Goal: Check status: Check status

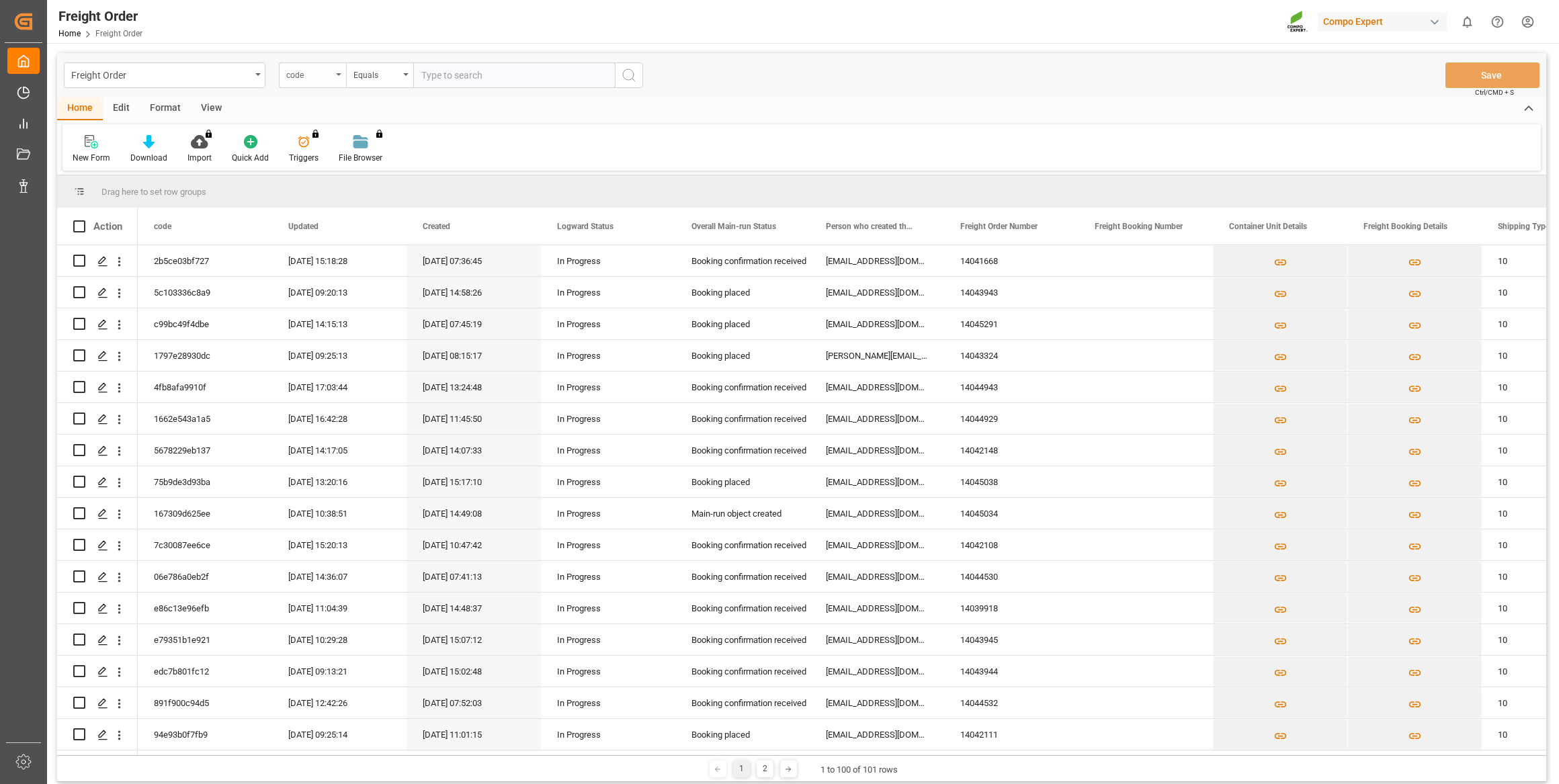
click at [316, 73] on div "code" at bounding box center [309, 74] width 45 height 16
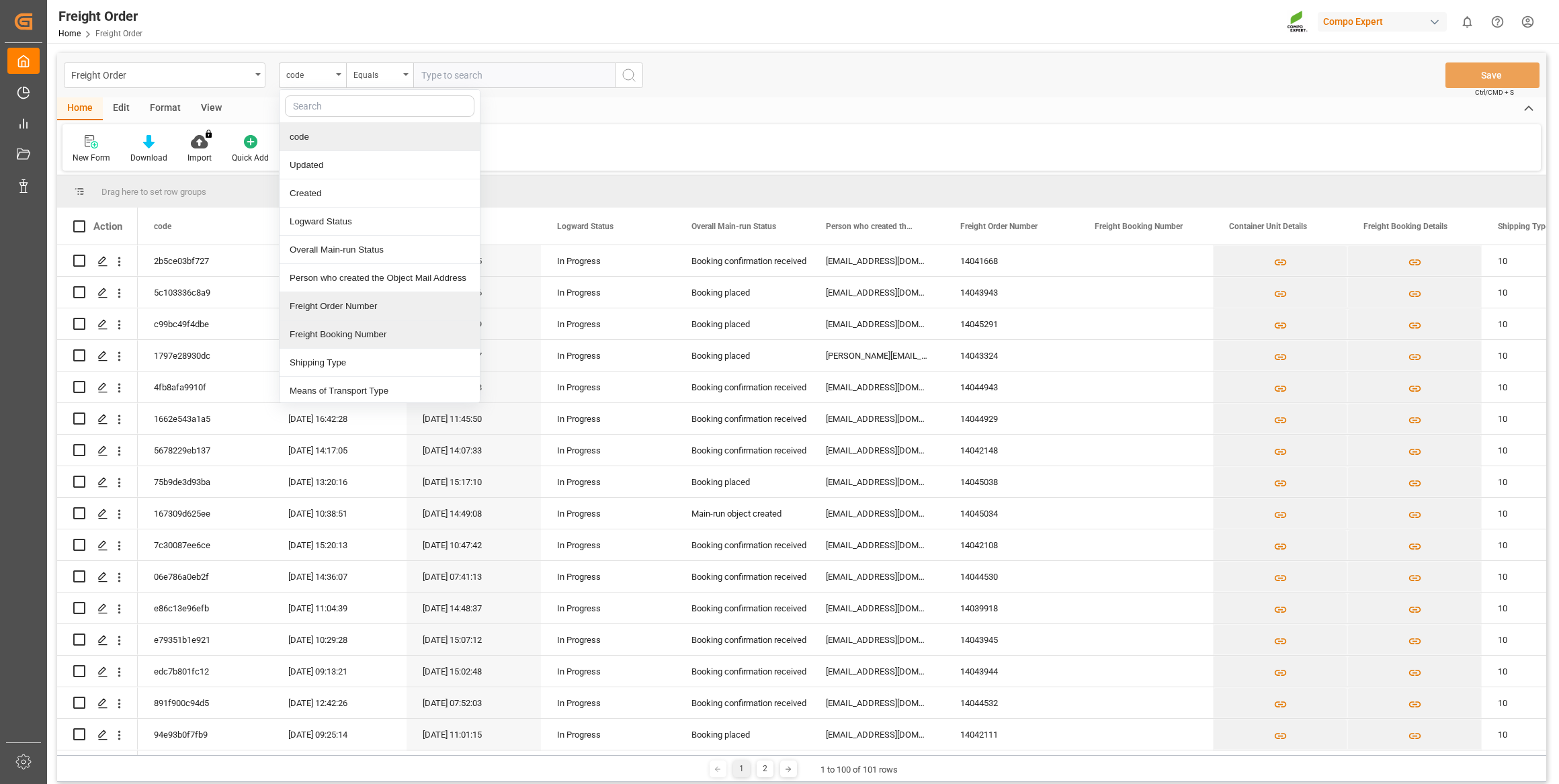
click at [356, 327] on div "Freight Booking Number" at bounding box center [379, 334] width 201 height 28
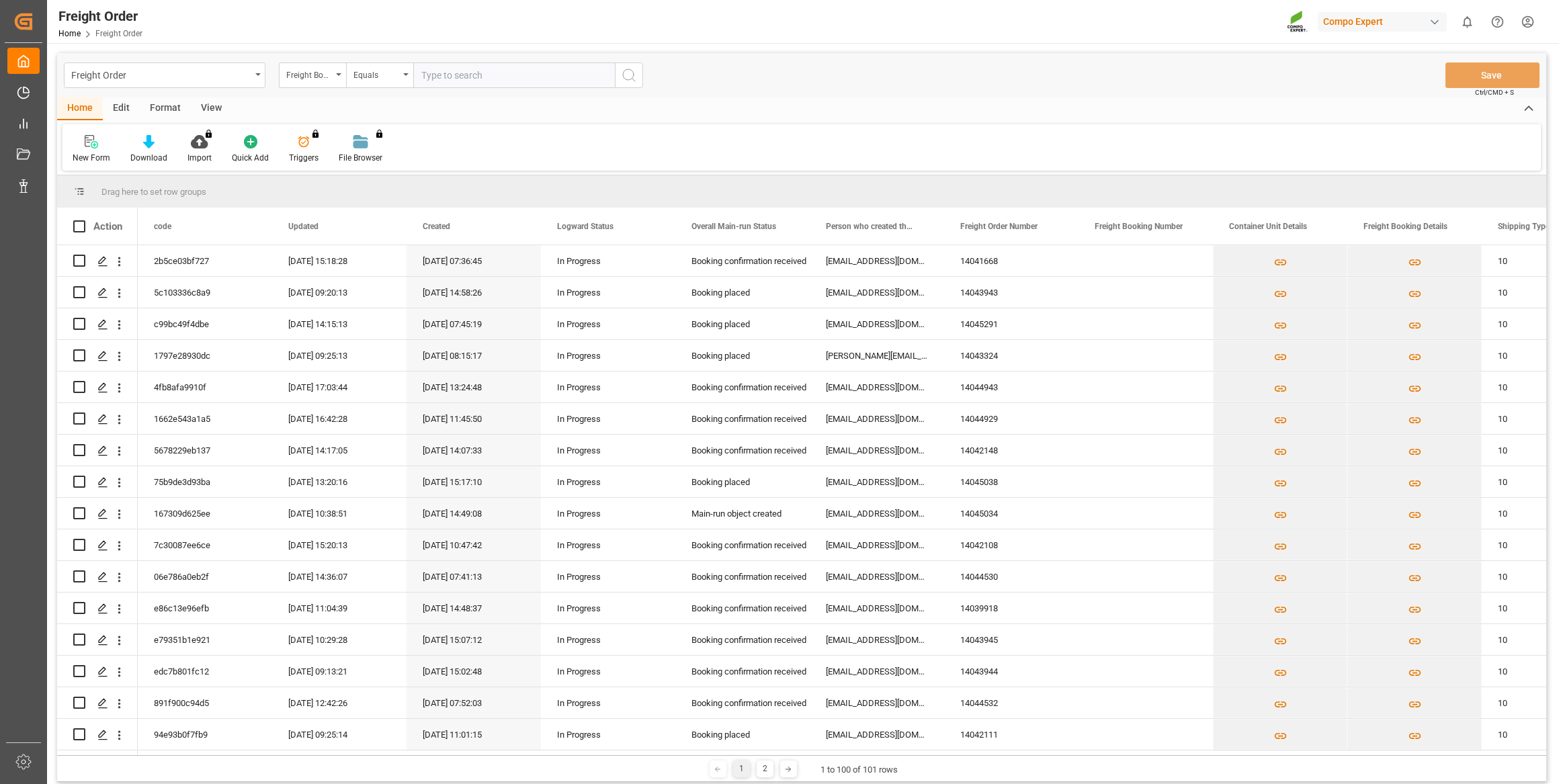
click at [477, 69] on input "text" at bounding box center [513, 76] width 202 height 26
paste input "6200000425"
type input "6200000425"
click at [630, 71] on icon "search button" at bounding box center [629, 75] width 16 height 16
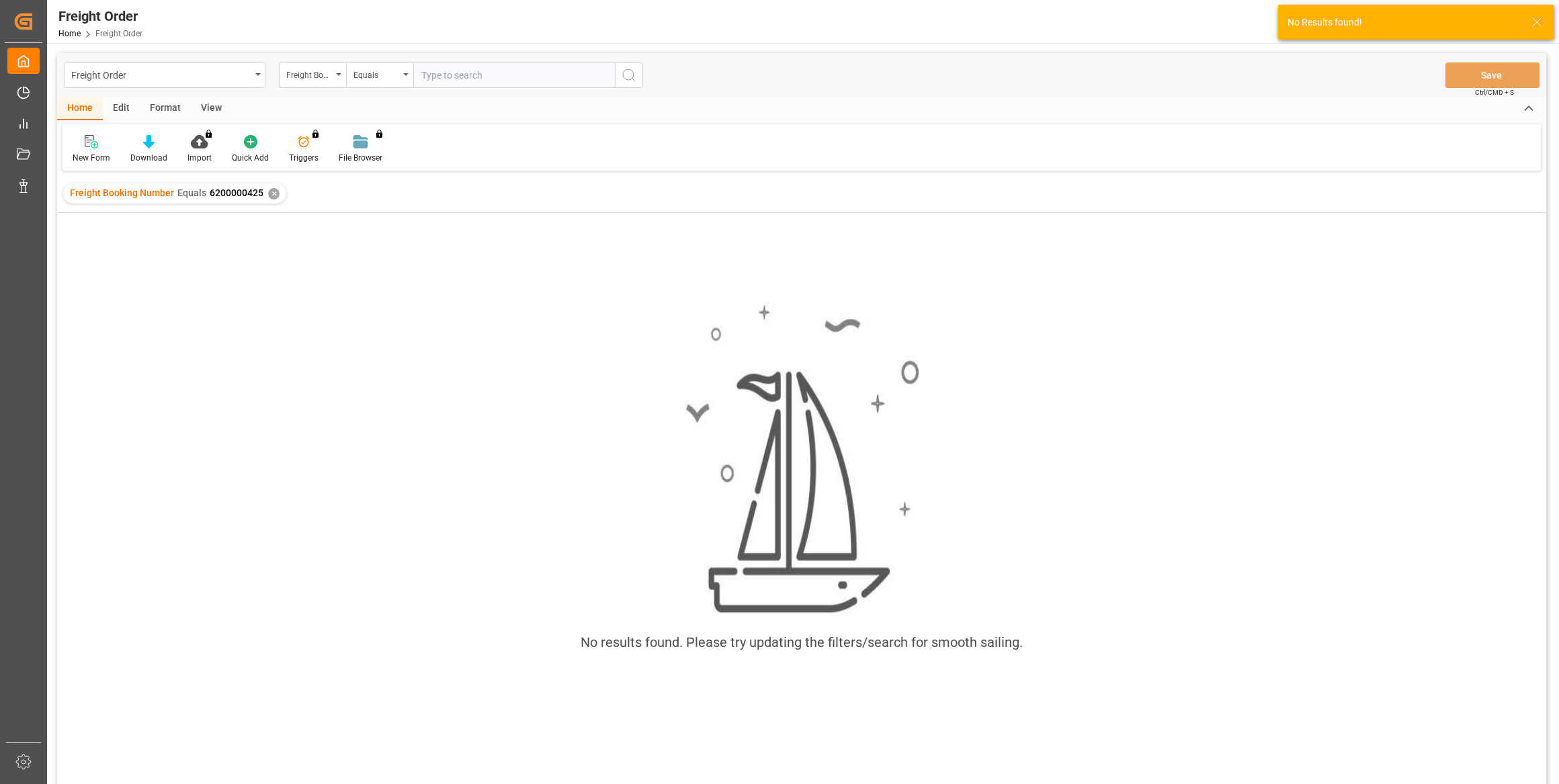
click at [268, 190] on div "✕" at bounding box center [274, 194] width 12 height 12
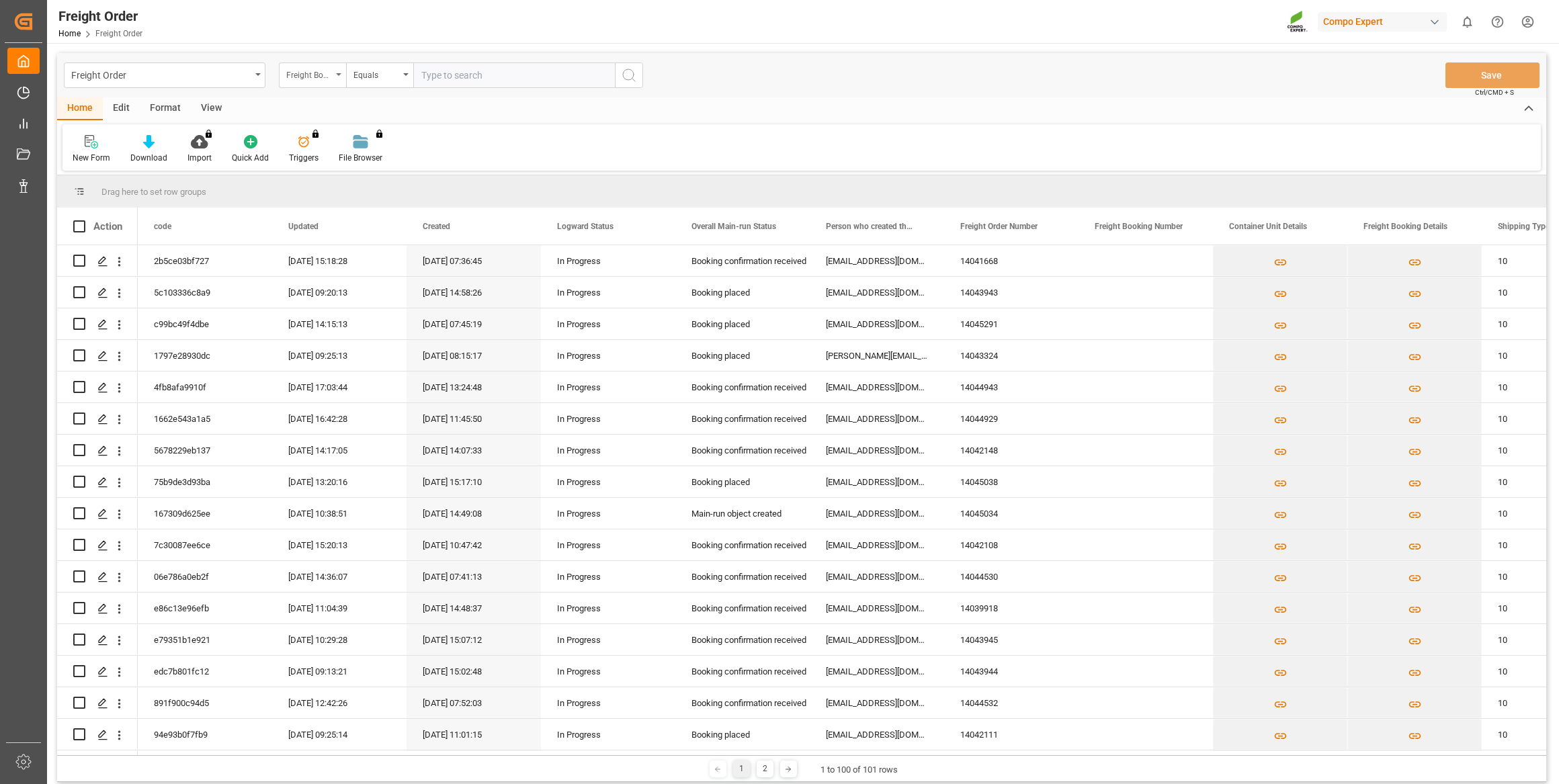
click at [288, 80] on div "Freight Booking Number" at bounding box center [309, 74] width 45 height 16
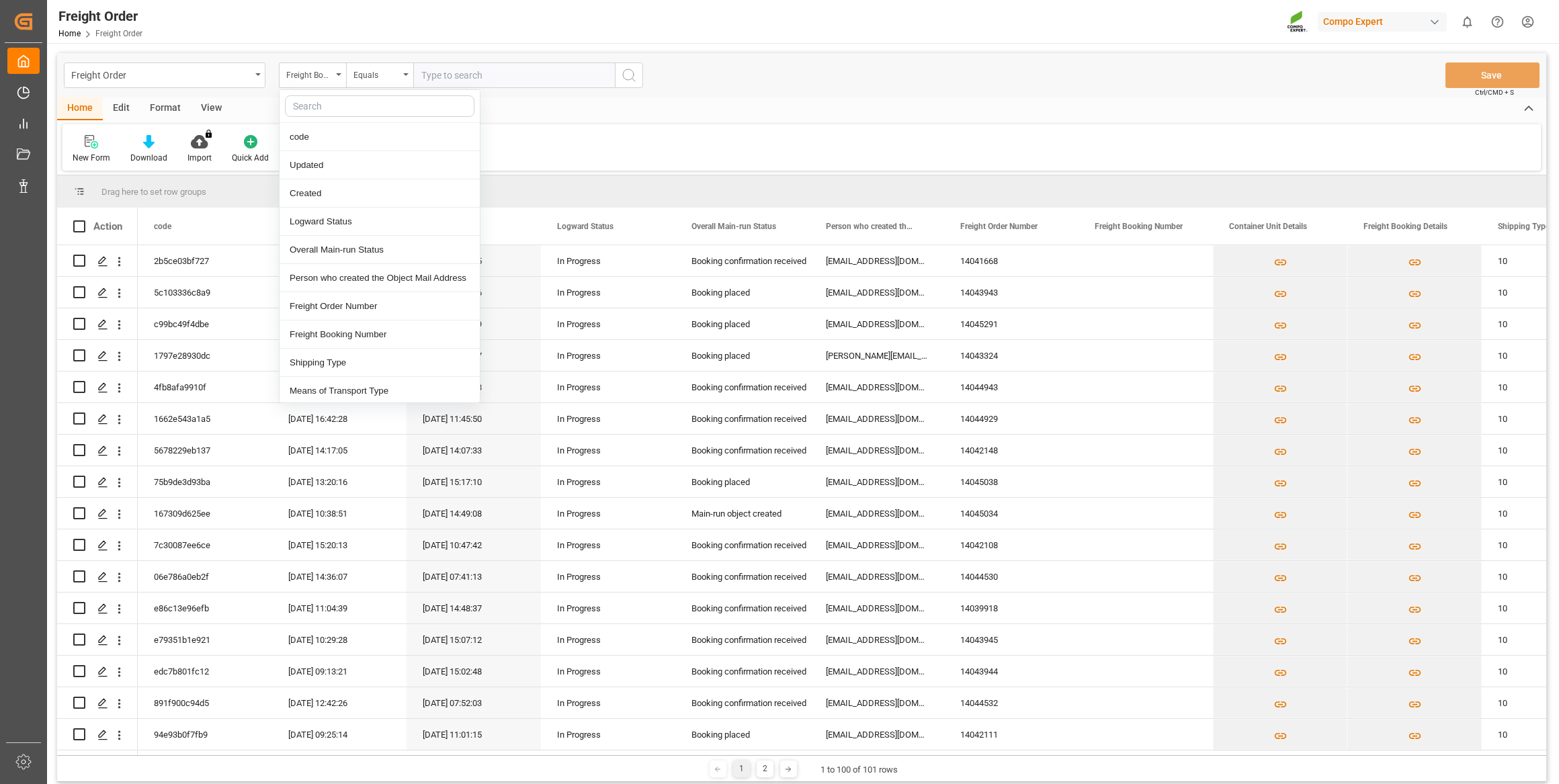
click at [484, 63] on input "text" at bounding box center [513, 76] width 202 height 26
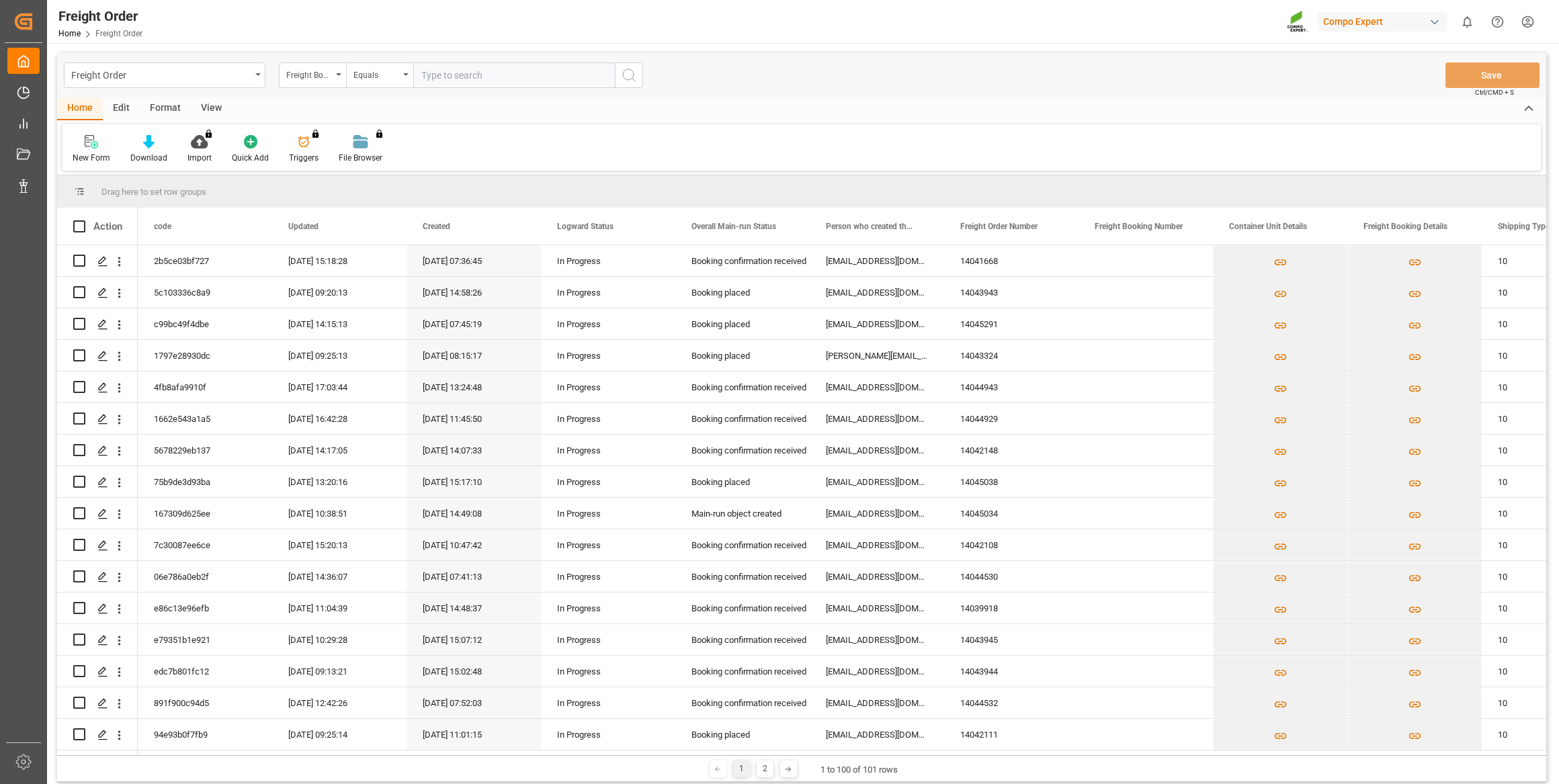
paste input "6200000023"
type input "6200000023"
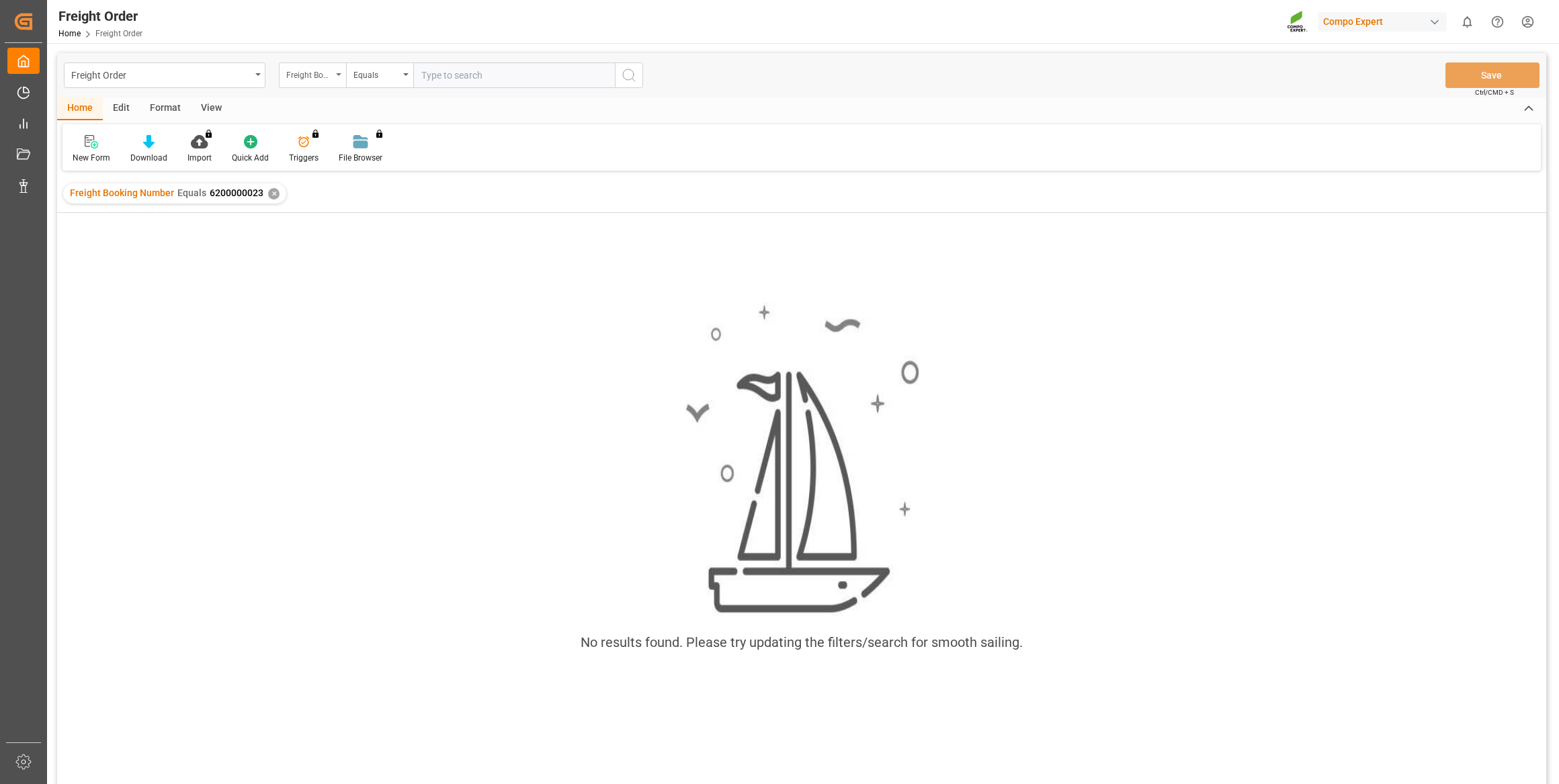
click at [328, 71] on div "Freight Booking Number" at bounding box center [309, 74] width 45 height 16
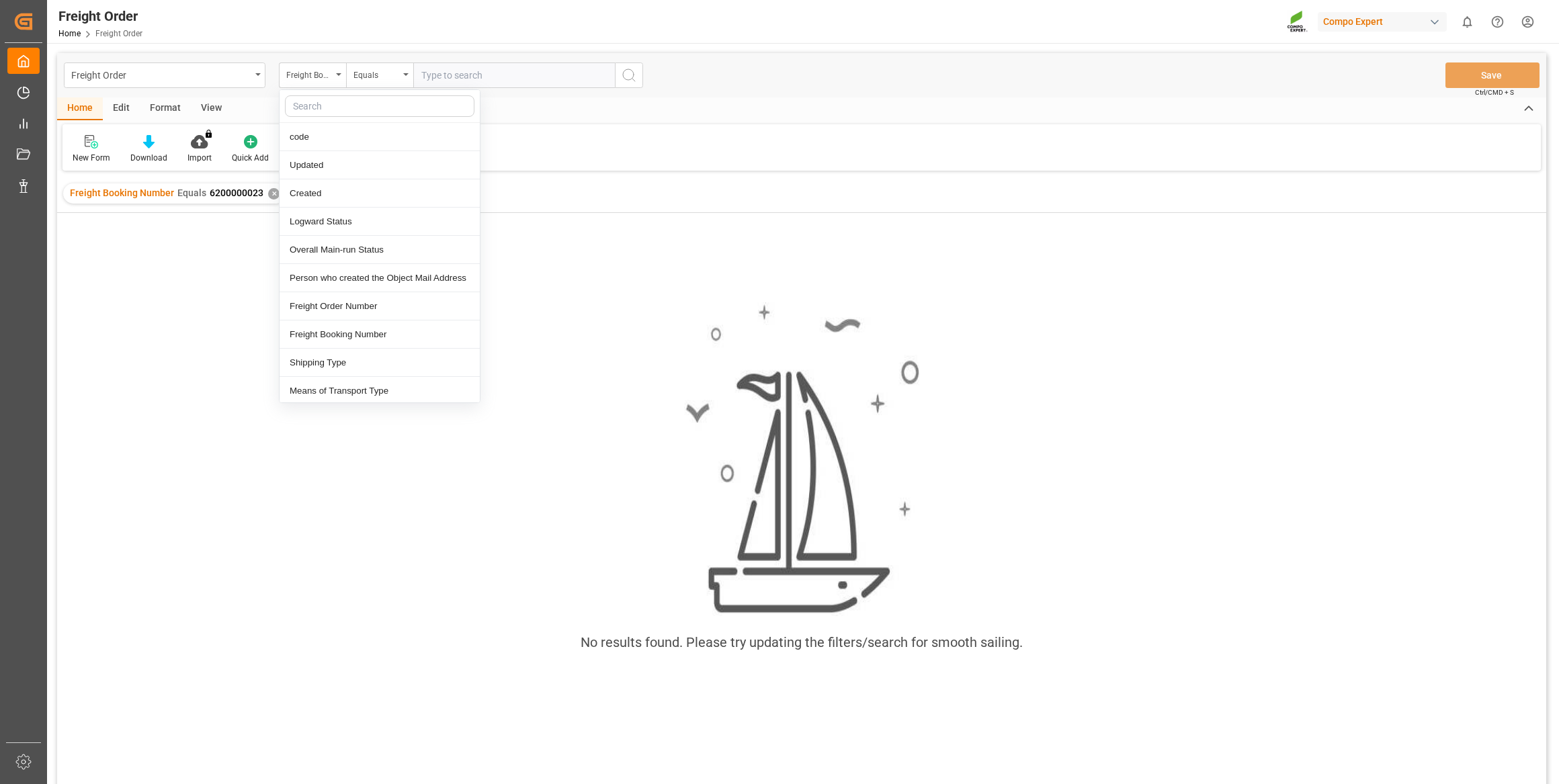
click at [525, 73] on input "text" at bounding box center [513, 76] width 202 height 26
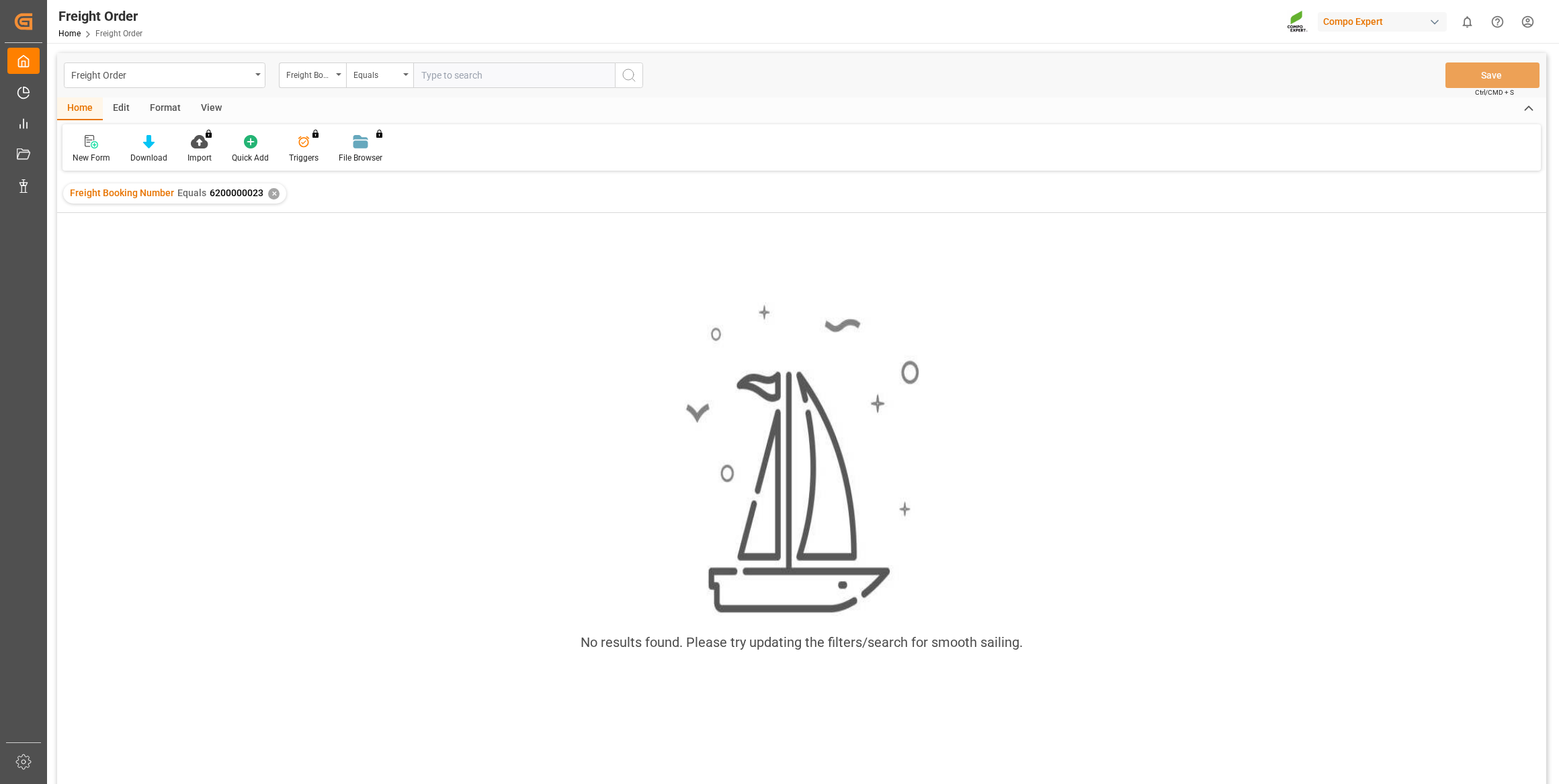
paste input "6200000533"
click at [611, 72] on input "6200000533" at bounding box center [513, 76] width 202 height 26
type input "6200000533"
click at [625, 73] on icon "search button" at bounding box center [629, 75] width 16 height 16
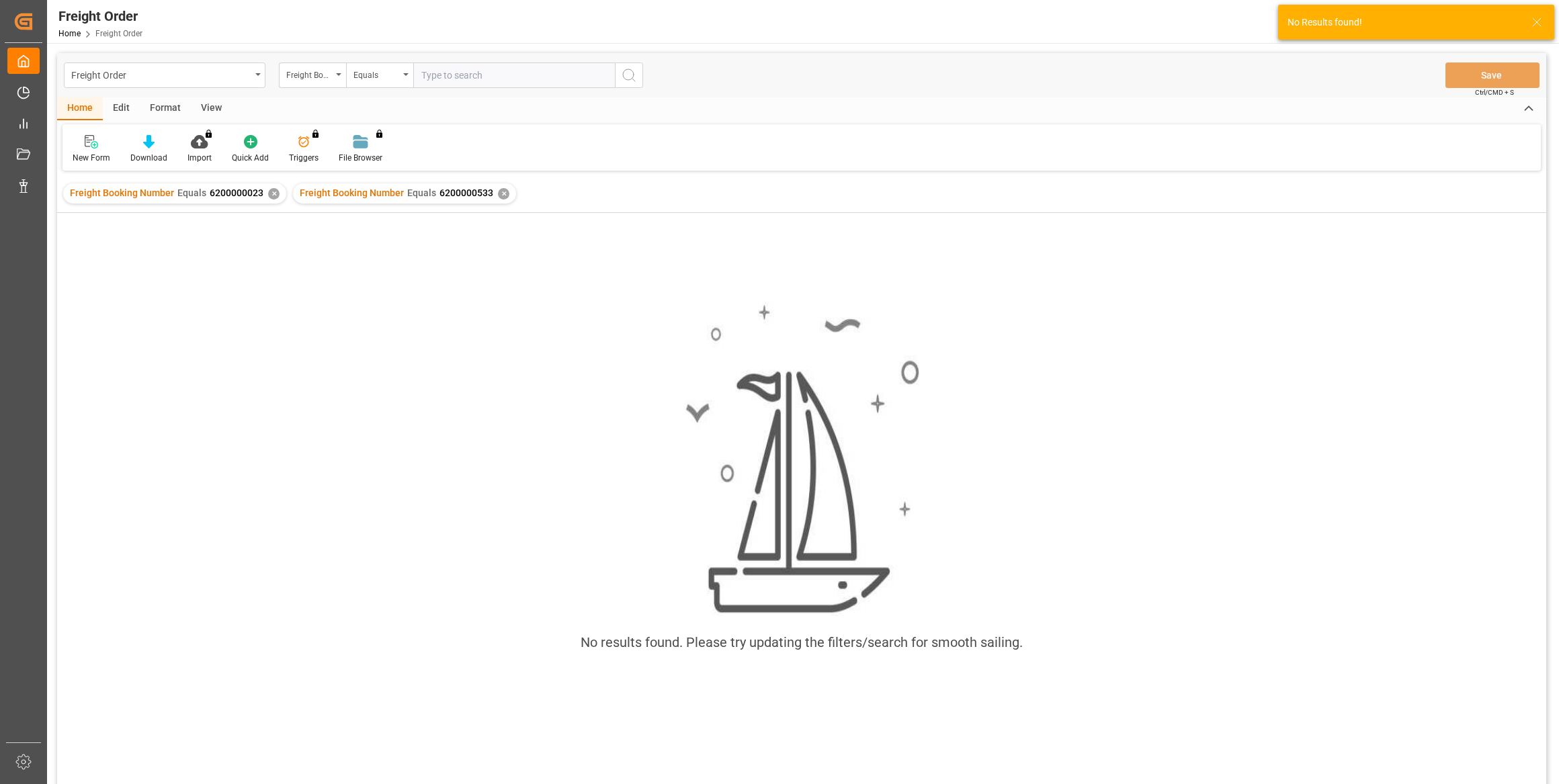
click at [272, 198] on div "✕" at bounding box center [274, 194] width 12 height 12
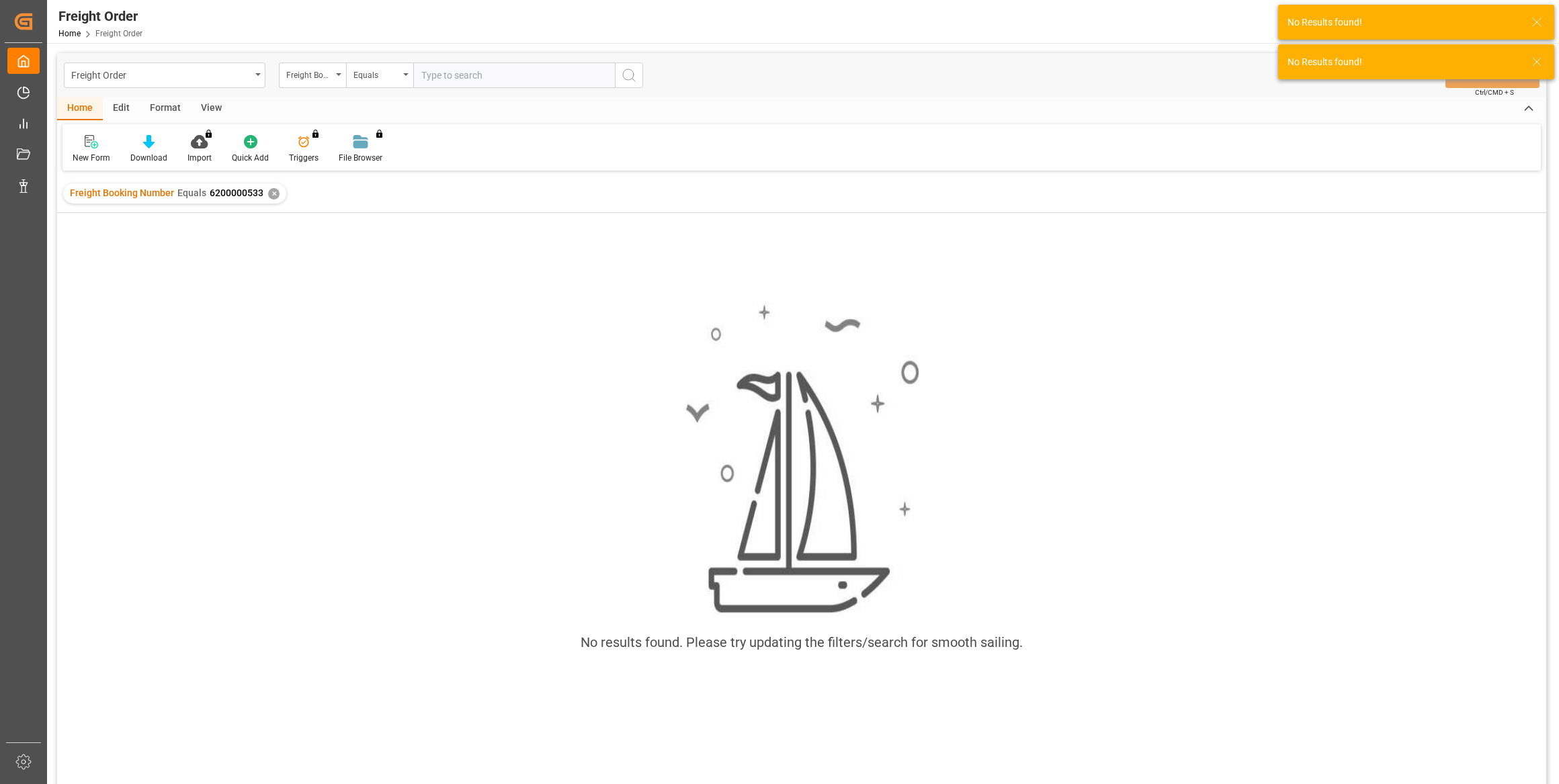
click at [272, 198] on div "✕" at bounding box center [274, 194] width 12 height 12
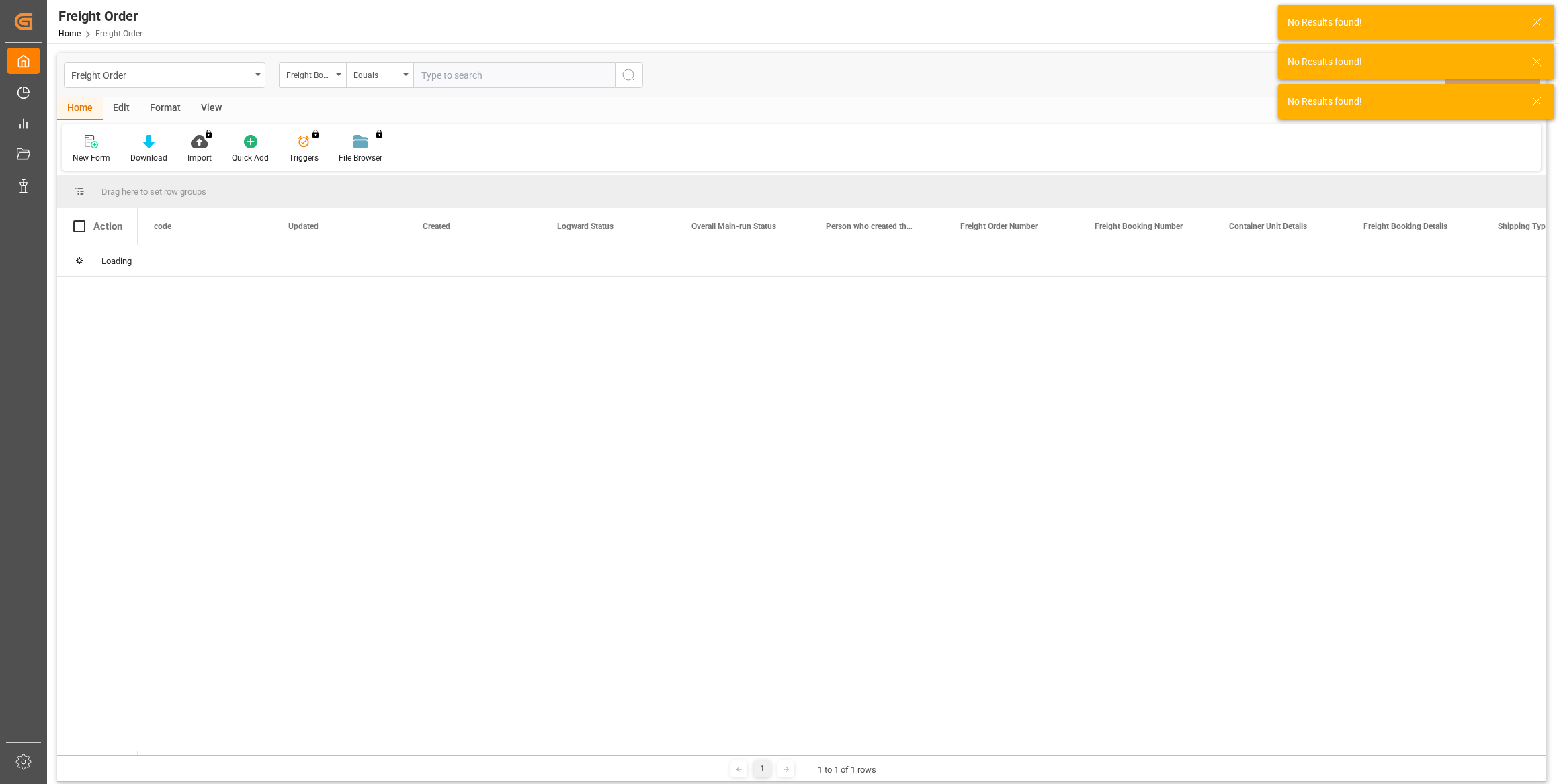
click at [438, 87] on input "text" at bounding box center [513, 76] width 202 height 26
paste input "6200000533"
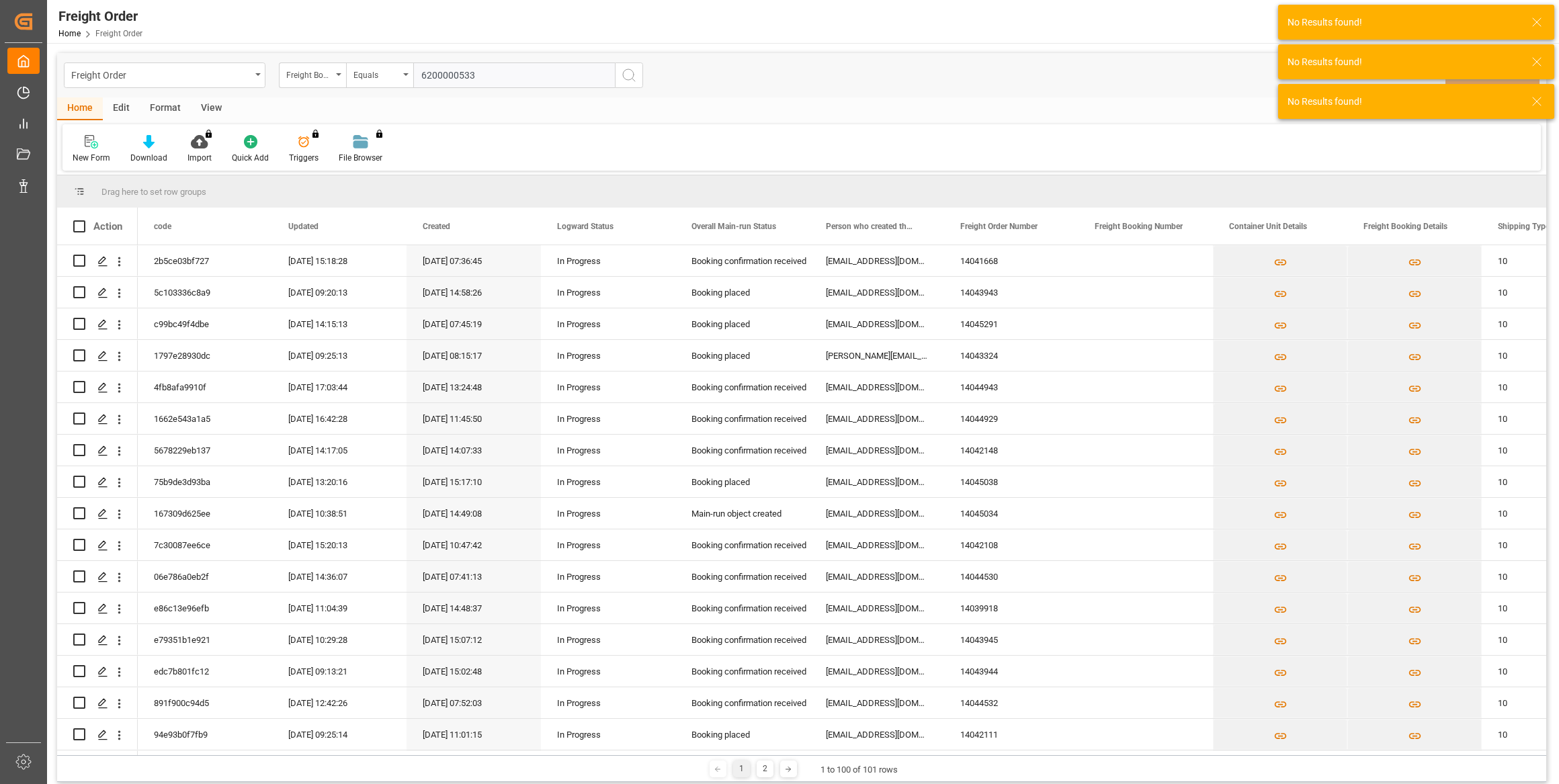
type input "6200000533"
click at [633, 74] on icon "search button" at bounding box center [629, 75] width 16 height 16
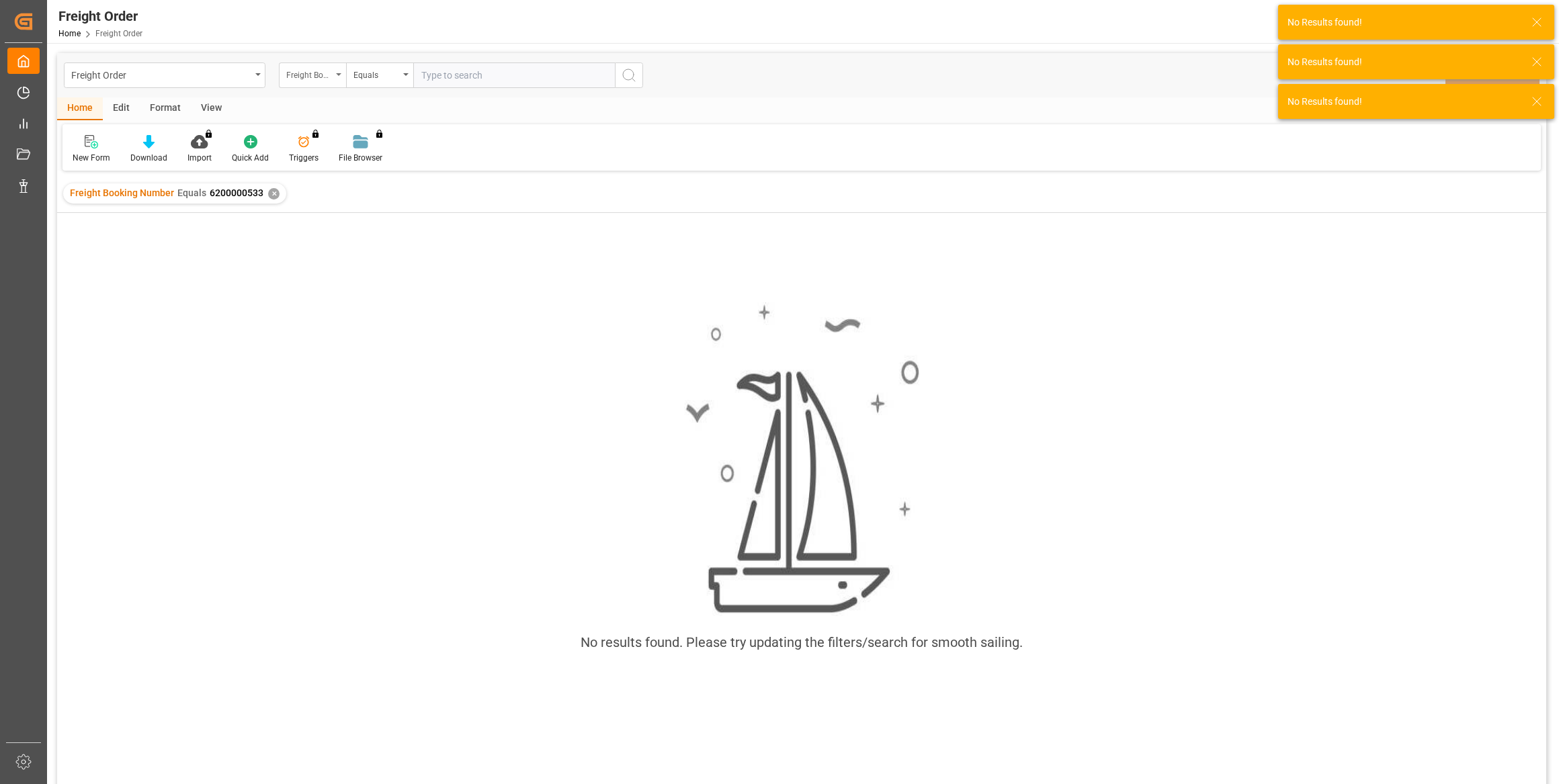
click at [325, 76] on div "Freight Booking Number" at bounding box center [309, 74] width 45 height 16
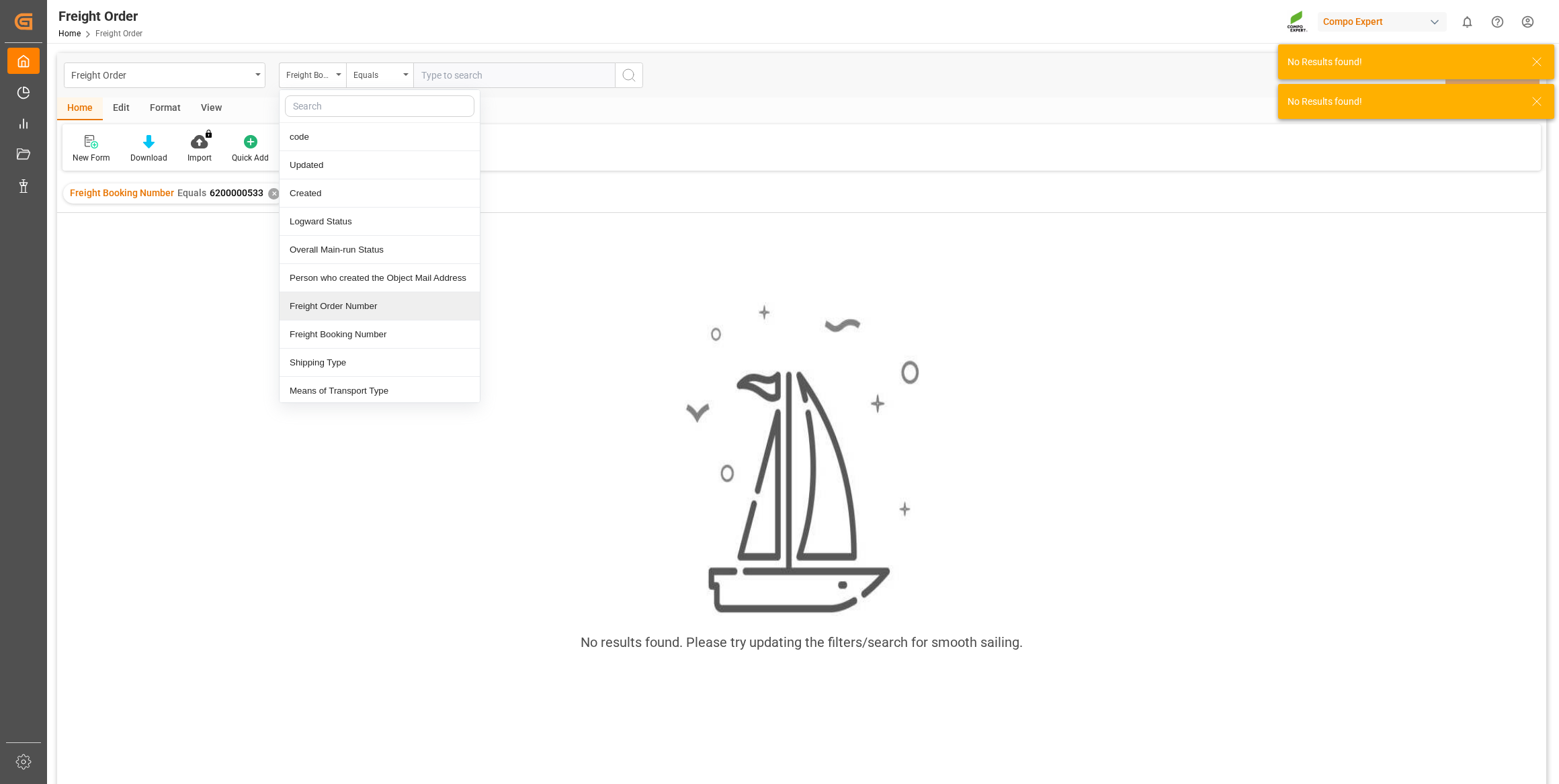
click at [316, 298] on div "Freight Order Number" at bounding box center [379, 306] width 201 height 28
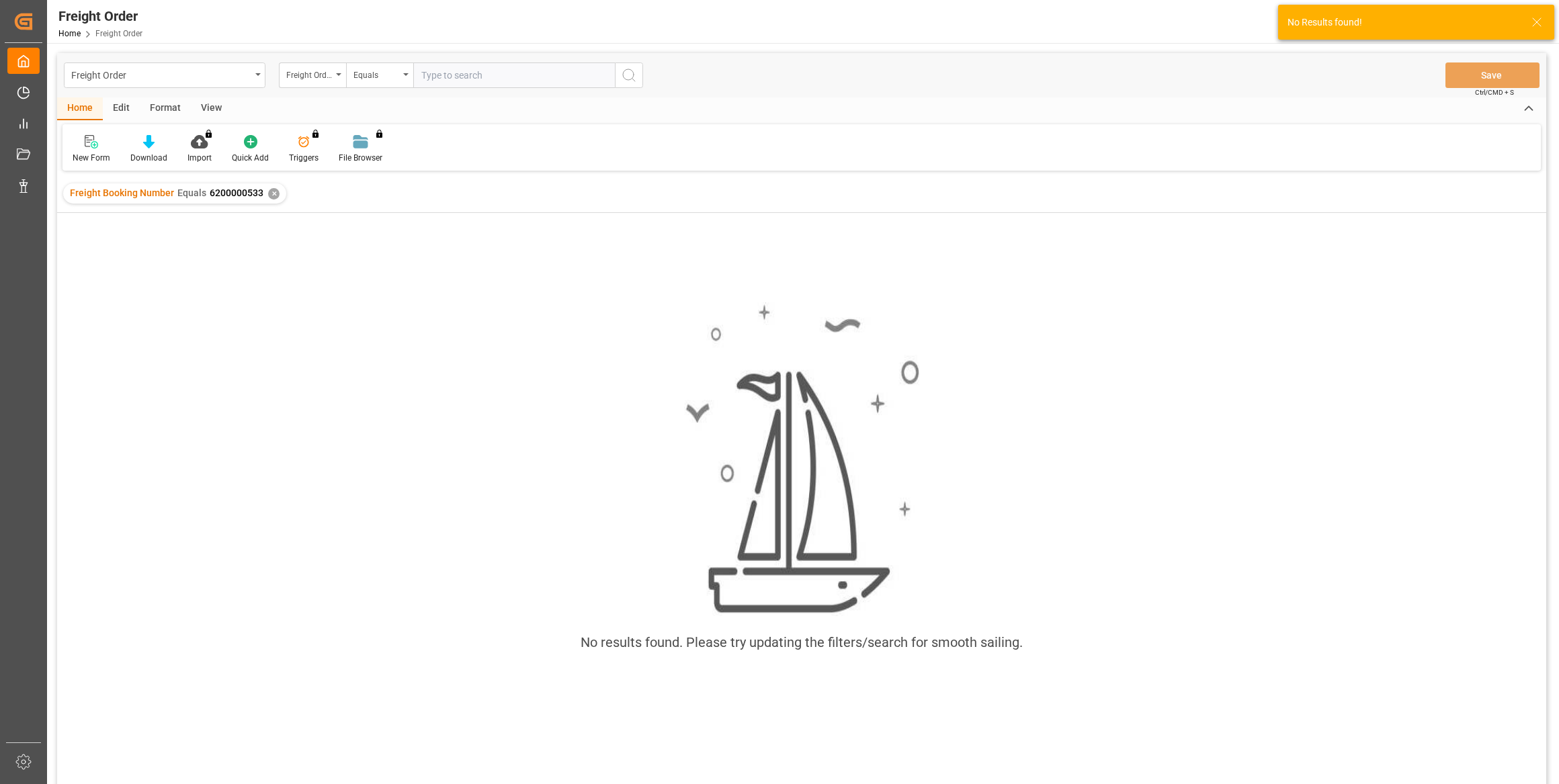
click at [272, 190] on div "✕" at bounding box center [274, 194] width 12 height 12
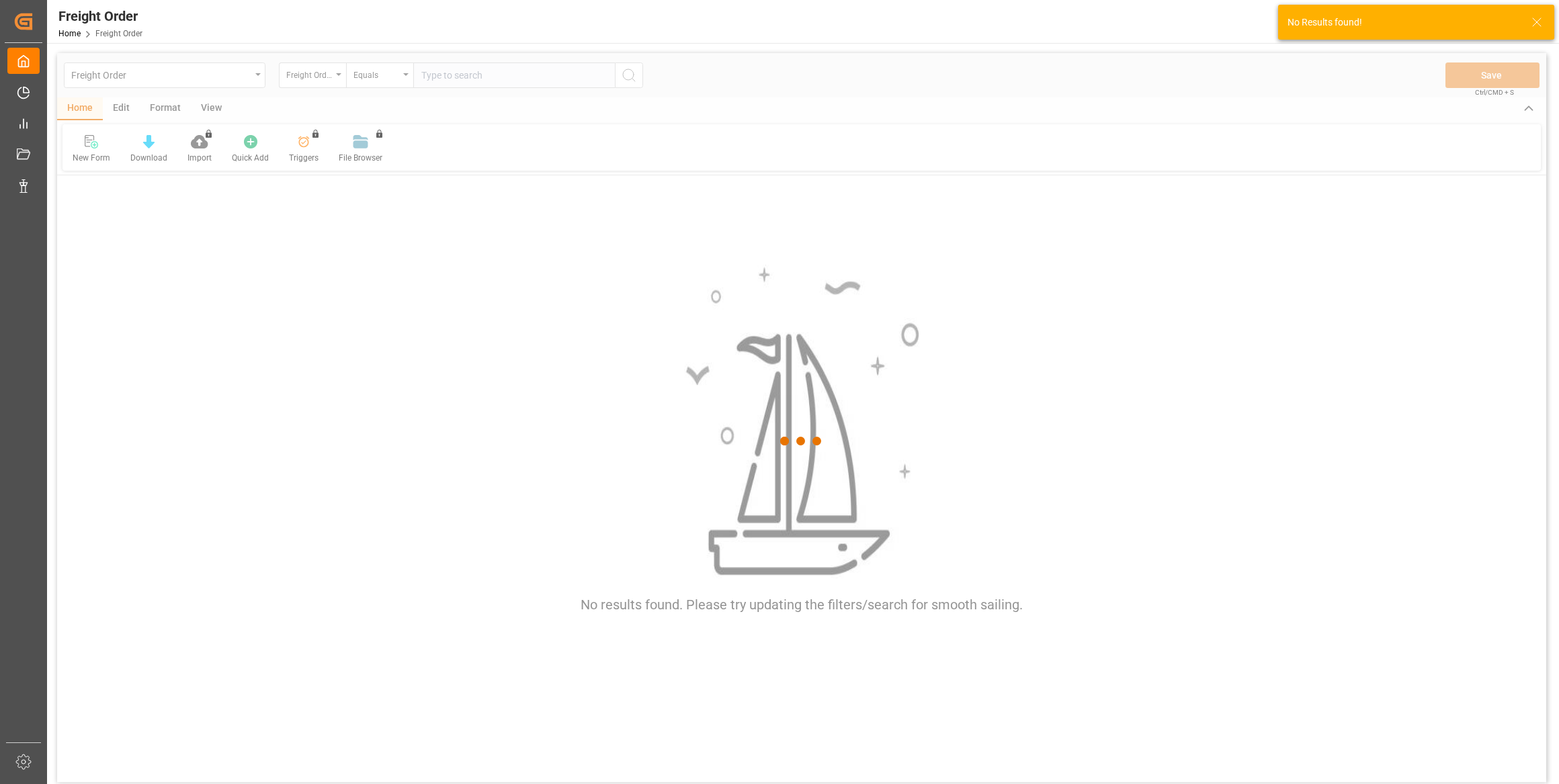
click at [443, 78] on div at bounding box center [801, 440] width 1489 height 775
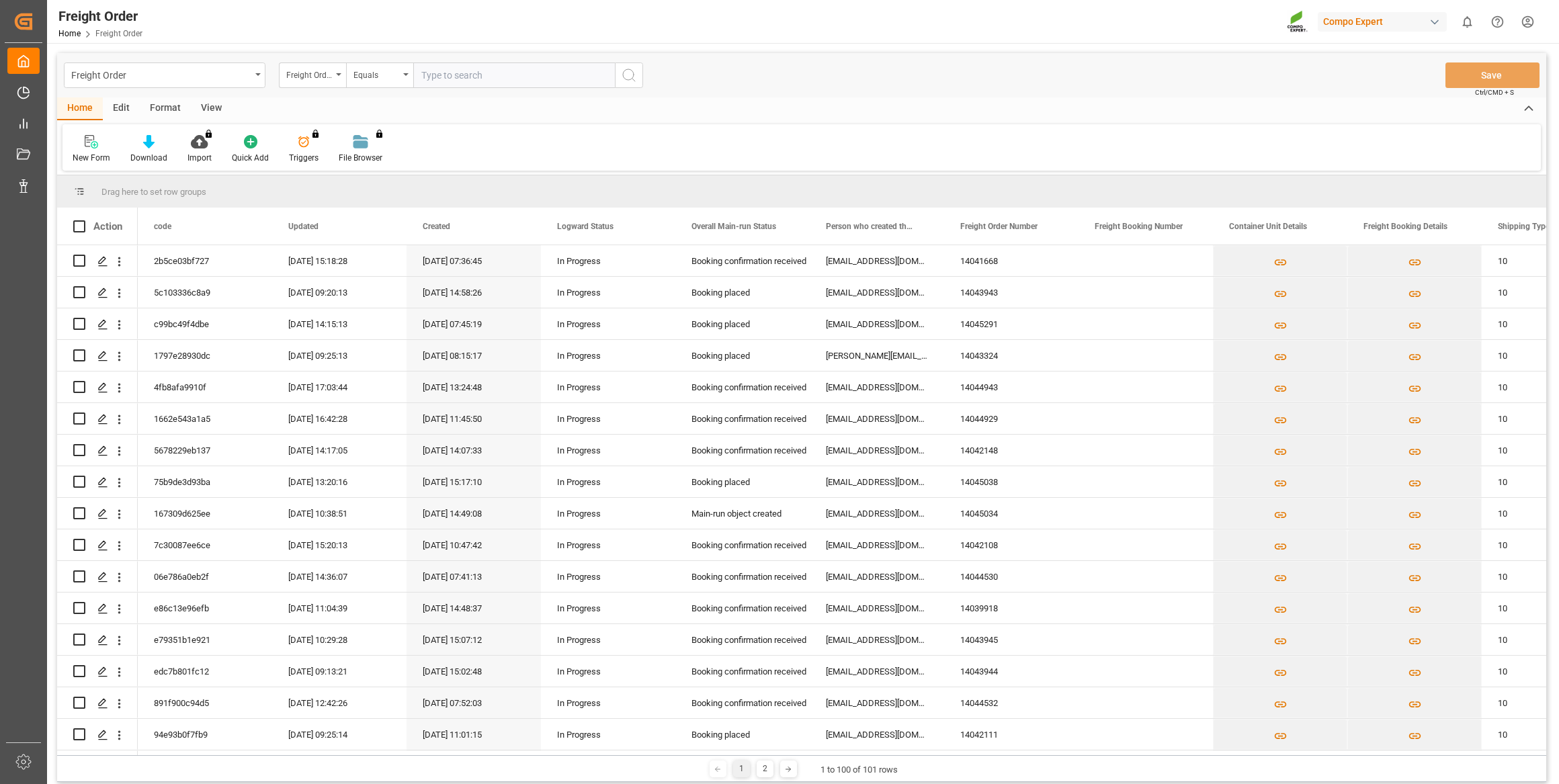
click at [443, 78] on input "text" at bounding box center [513, 76] width 202 height 26
paste input "6200000533"
type input "6200000533"
click at [624, 84] on button "search button" at bounding box center [628, 76] width 29 height 26
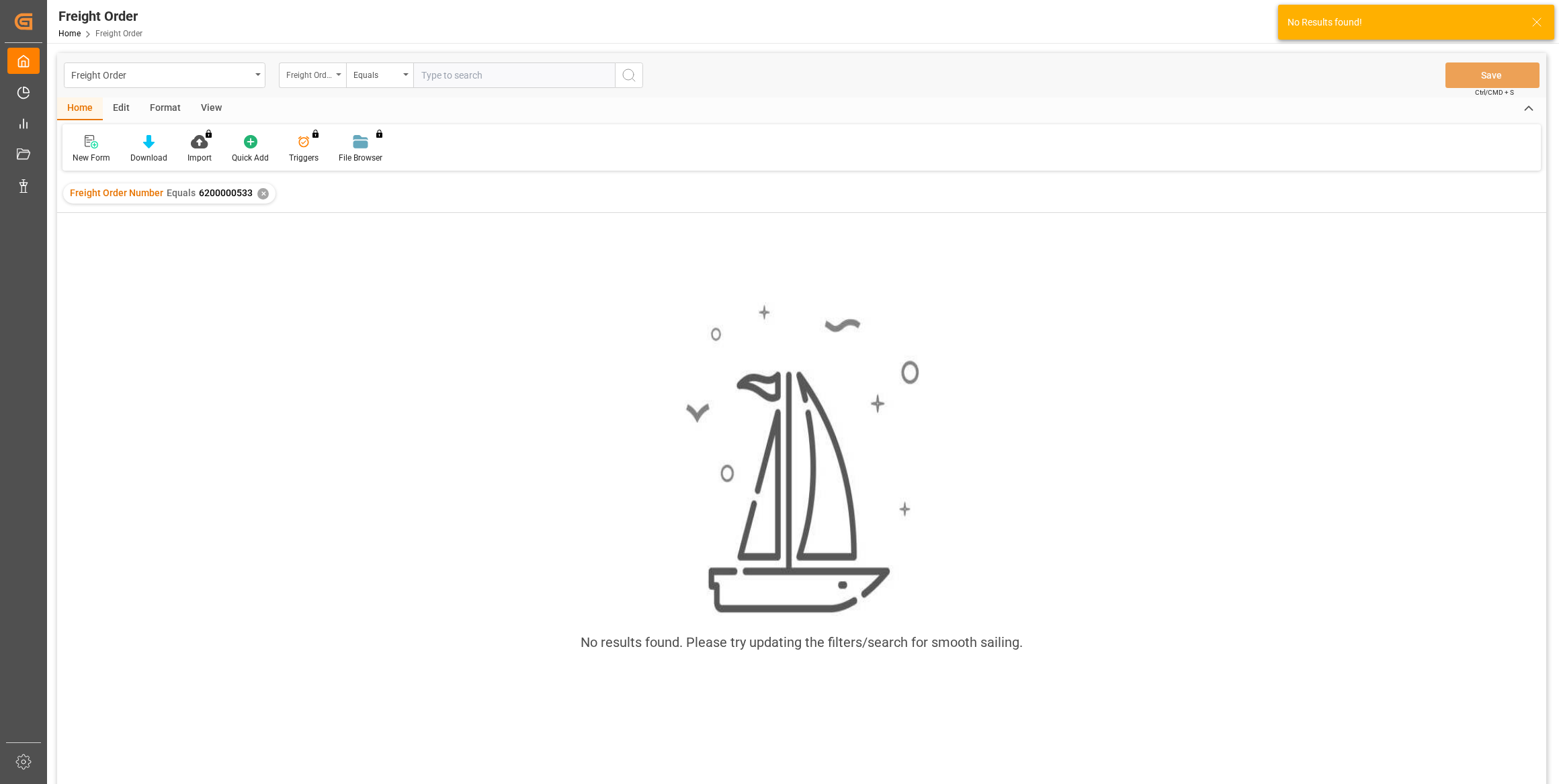
click at [332, 65] on div "Freight Order Number" at bounding box center [313, 76] width 67 height 26
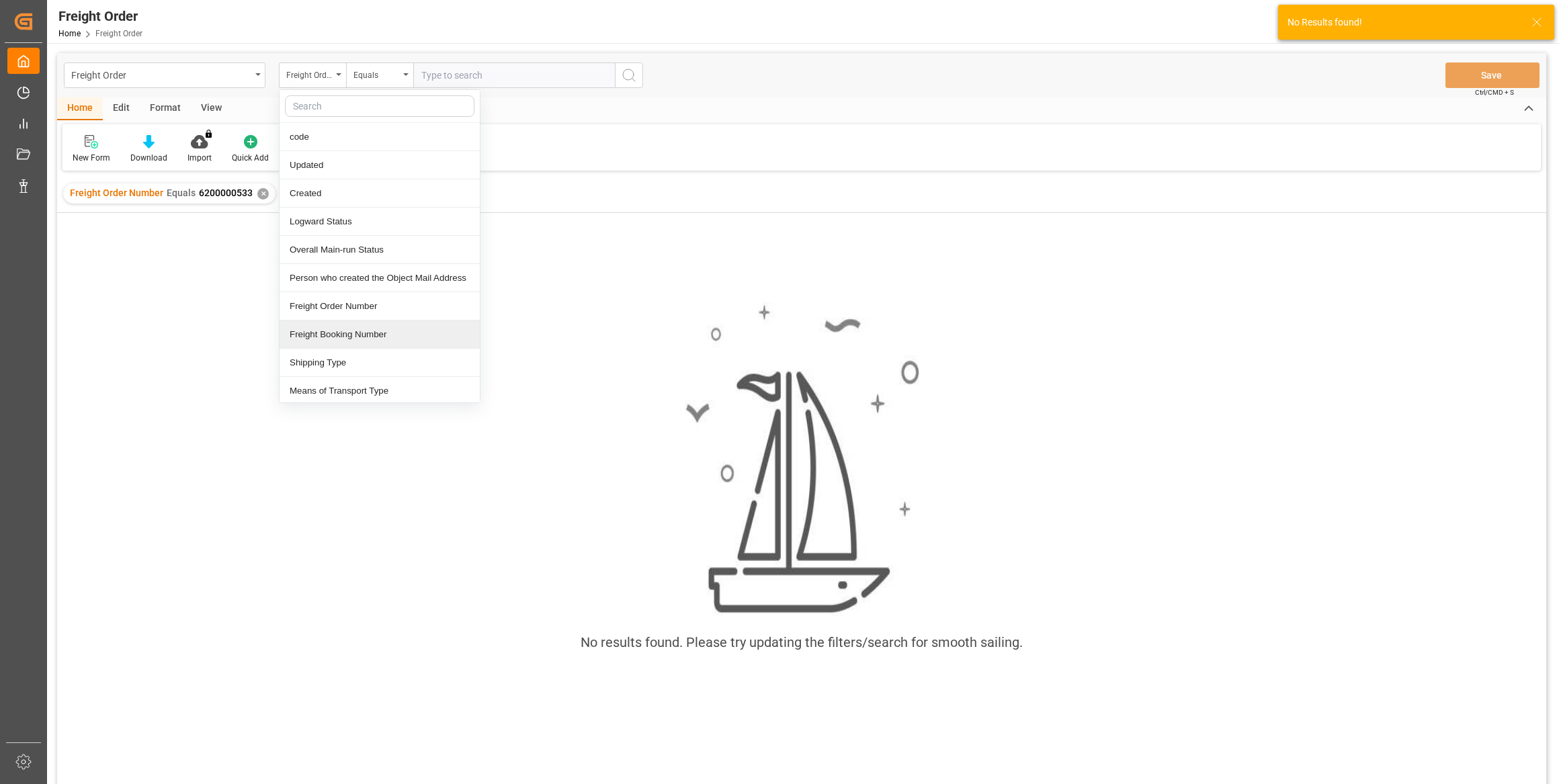
click at [341, 332] on div "Freight Booking Number" at bounding box center [379, 334] width 201 height 28
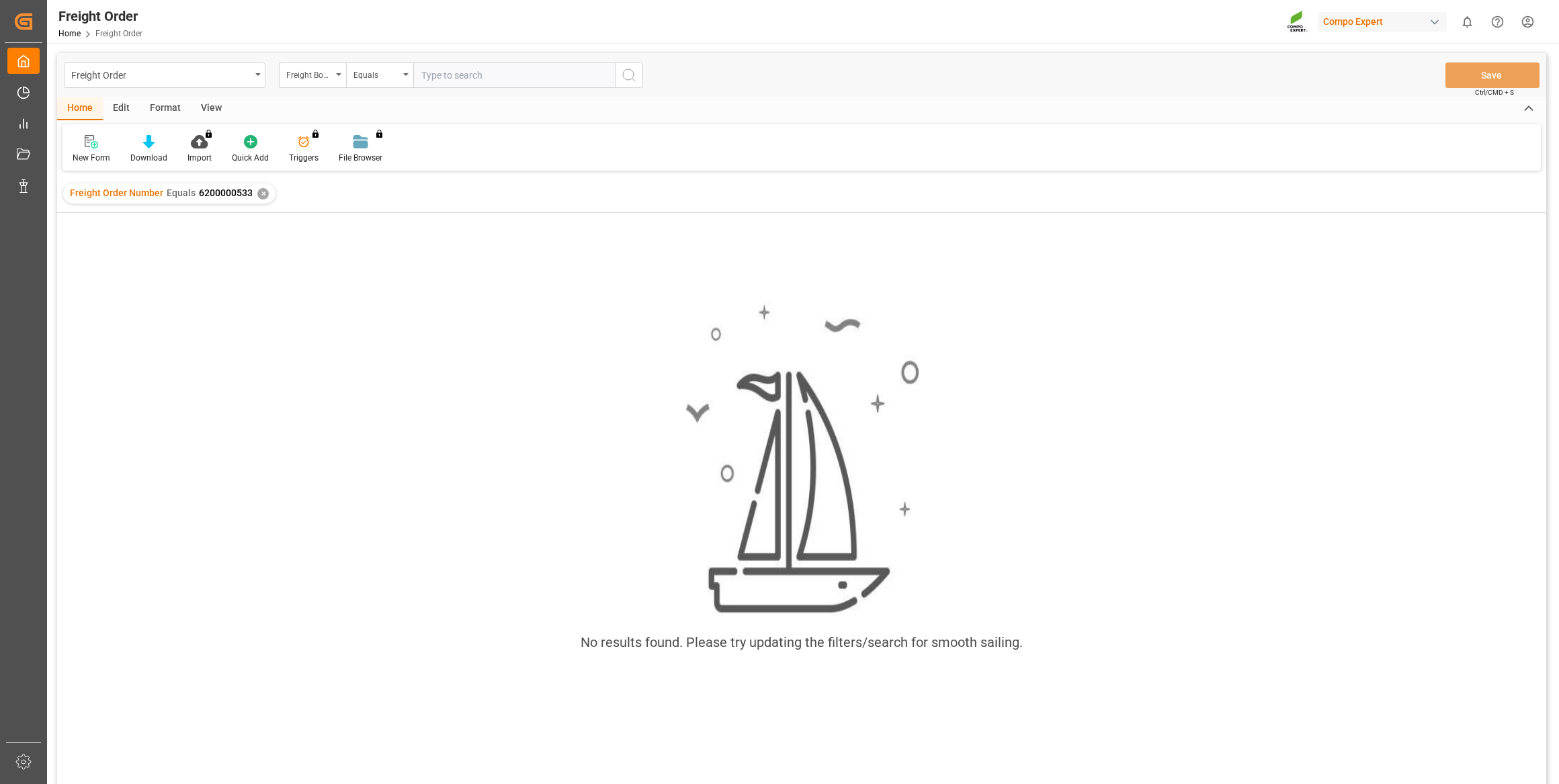
click at [433, 75] on input "text" at bounding box center [513, 76] width 202 height 26
paste input "6200000533"
type input "6200000533"
click at [258, 191] on div "✕" at bounding box center [263, 194] width 12 height 12
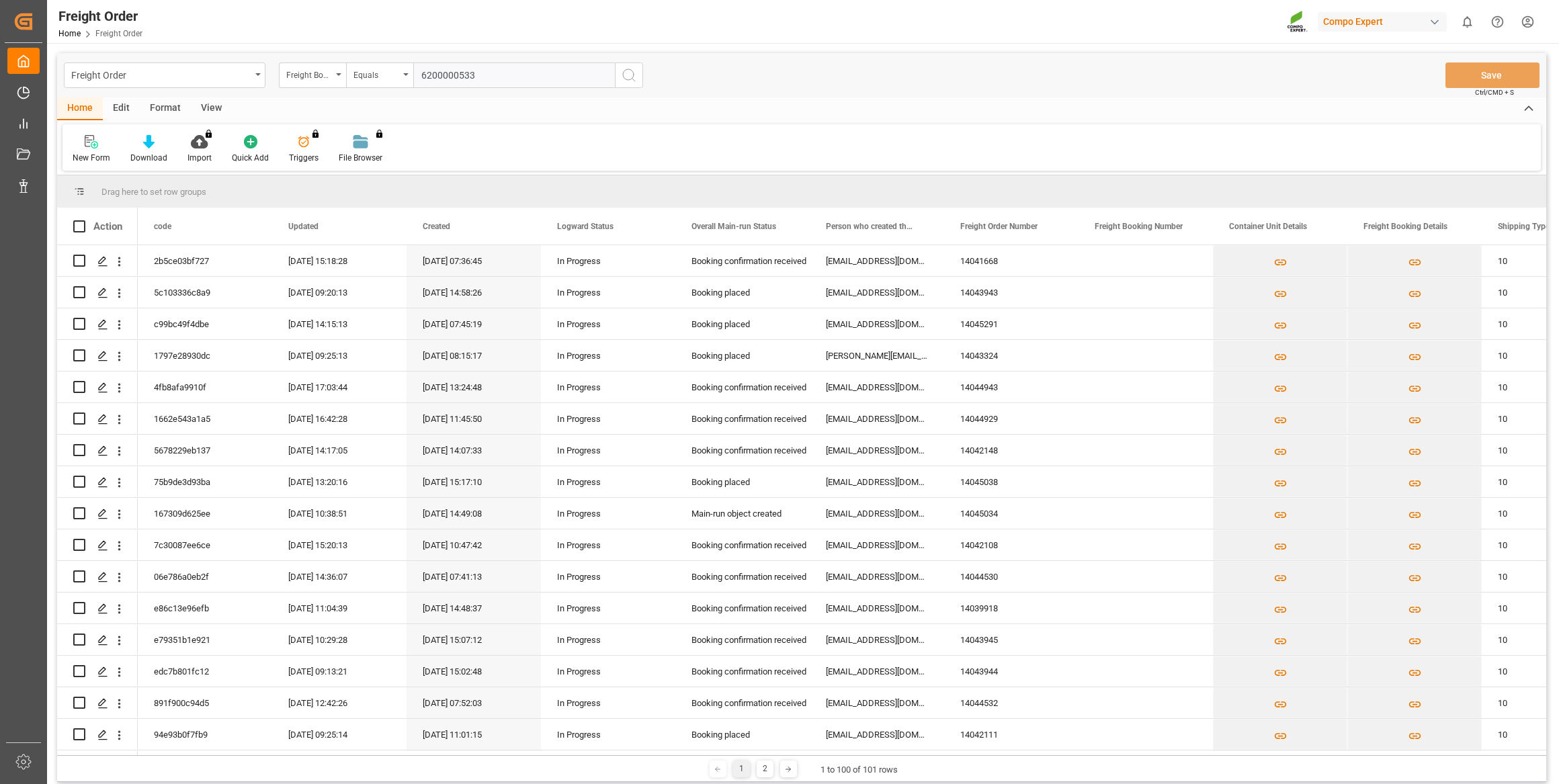
click at [618, 80] on button "search button" at bounding box center [628, 76] width 29 height 26
